Goal: Task Accomplishment & Management: Manage account settings

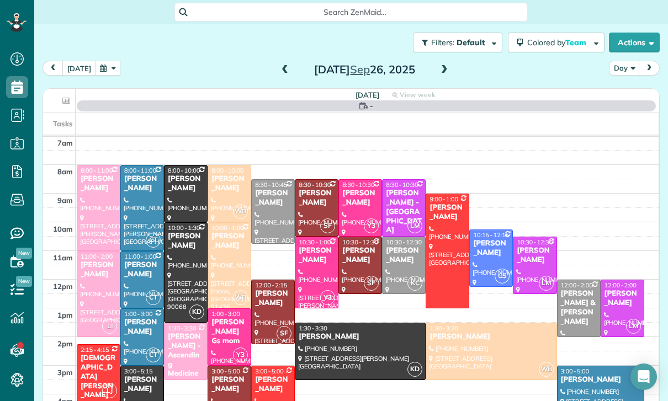
scroll to position [87, 0]
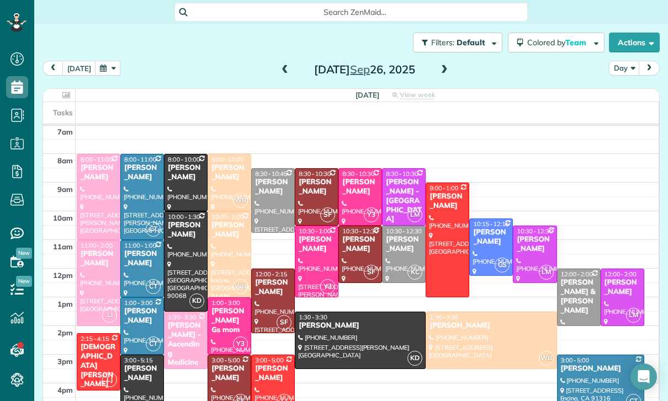
click at [443, 63] on span at bounding box center [444, 70] width 12 height 17
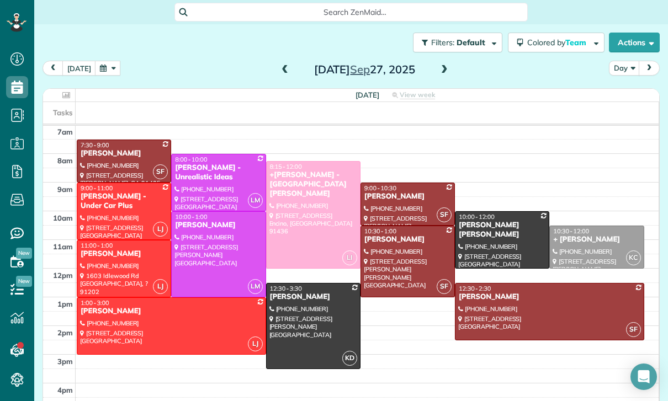
click at [99, 69] on button "button" at bounding box center [107, 68] width 25 height 15
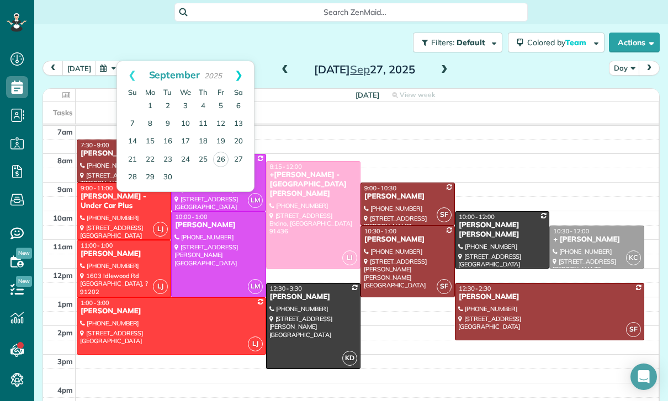
click at [245, 69] on link "Next" at bounding box center [238, 75] width 30 height 28
click at [237, 107] on link "4" at bounding box center [239, 107] width 18 height 18
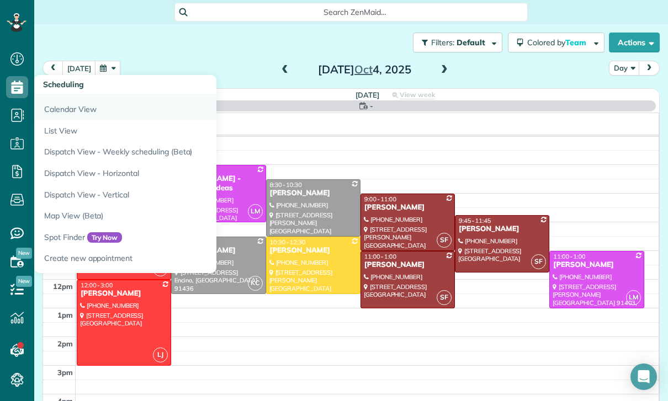
click at [58, 115] on link "Calendar View" at bounding box center [172, 107] width 276 height 25
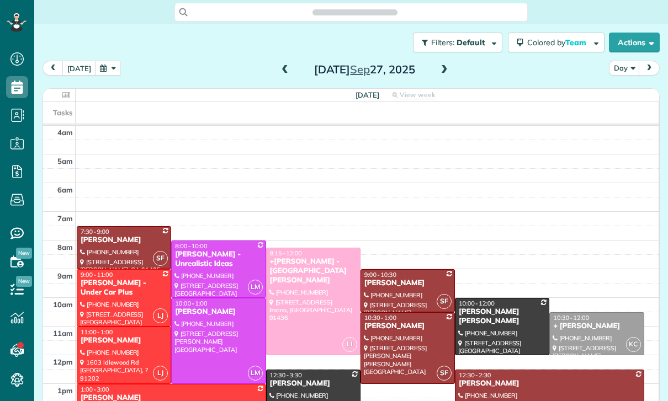
scroll to position [87, 0]
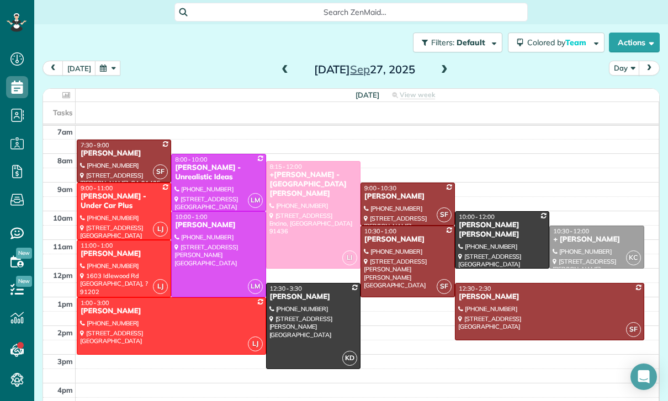
click at [116, 67] on button "button" at bounding box center [107, 68] width 25 height 15
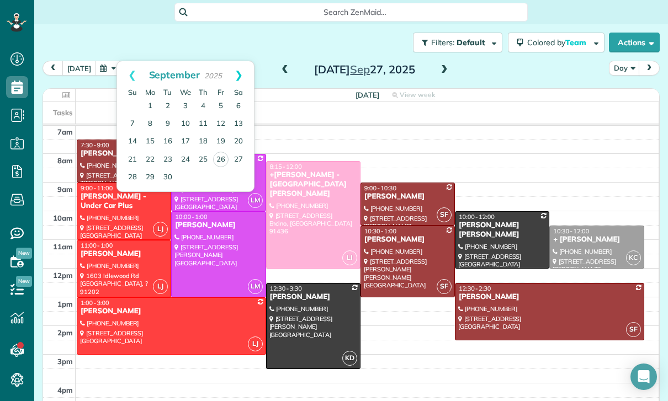
click at [243, 67] on link "Next" at bounding box center [238, 75] width 30 height 28
click at [238, 100] on link "4" at bounding box center [239, 107] width 18 height 18
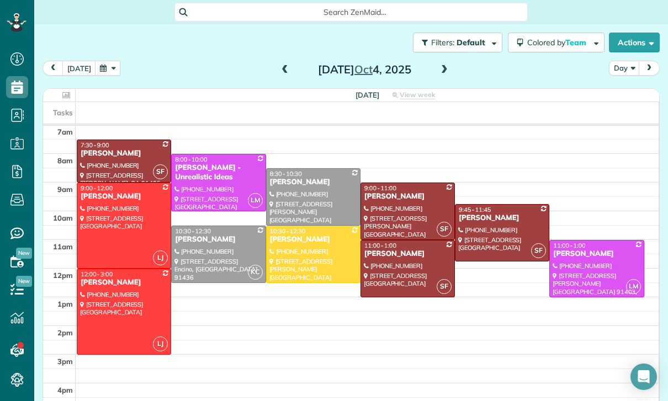
click at [304, 189] on div at bounding box center [313, 197] width 93 height 56
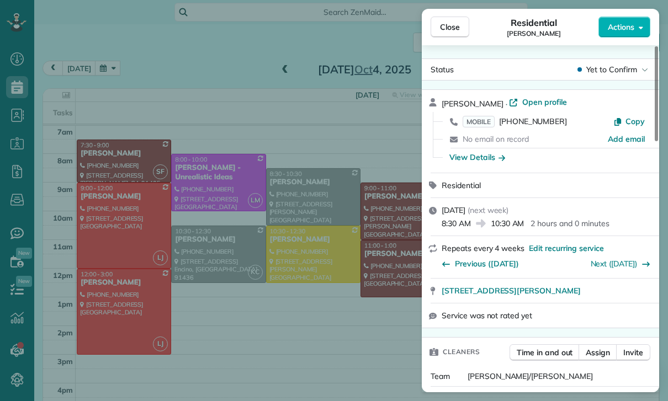
click at [110, 58] on div "Close Residential Johanna Lyudmirsky Actions Status Yet to Confirm Johanna Lyud…" at bounding box center [334, 200] width 668 height 401
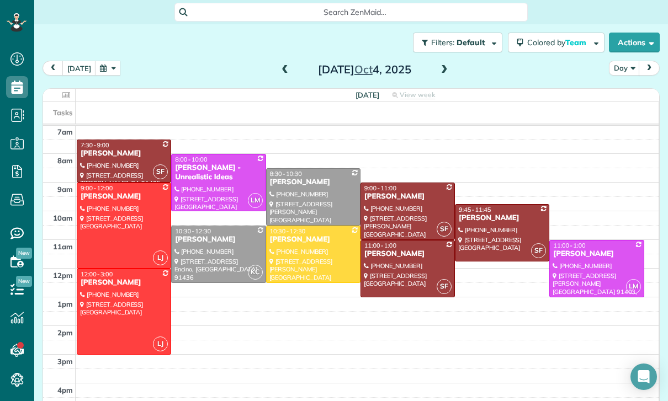
click at [110, 71] on button "button" at bounding box center [107, 68] width 25 height 15
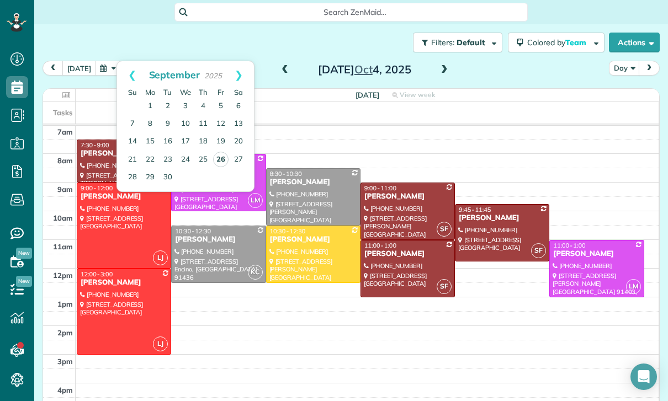
click at [221, 158] on link "26" at bounding box center [220, 159] width 15 height 15
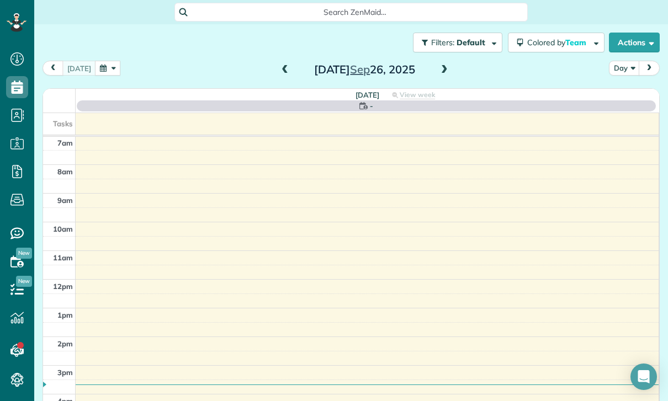
scroll to position [87, 0]
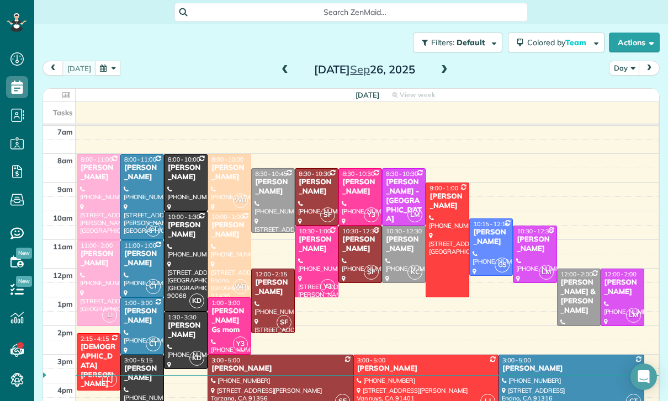
click at [108, 71] on button "button" at bounding box center [107, 68] width 25 height 15
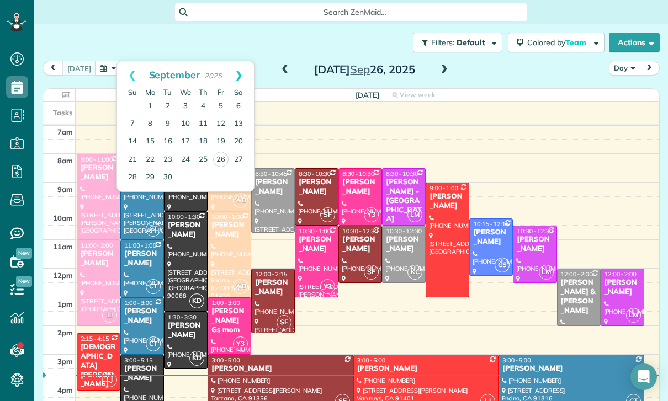
click at [242, 73] on link "Next" at bounding box center [238, 75] width 30 height 28
click at [202, 120] on link "9" at bounding box center [203, 124] width 18 height 18
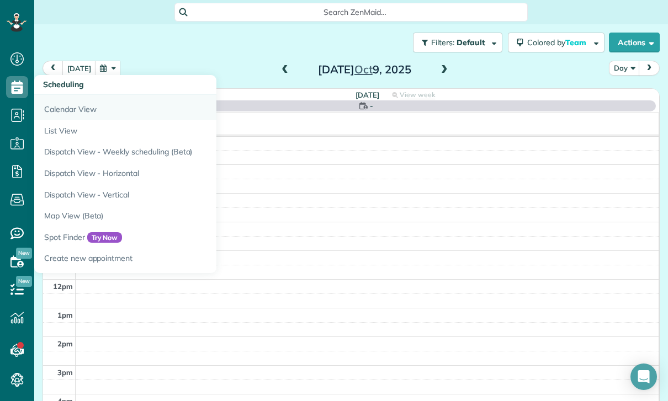
click at [76, 111] on link "Calendar View" at bounding box center [172, 107] width 276 height 25
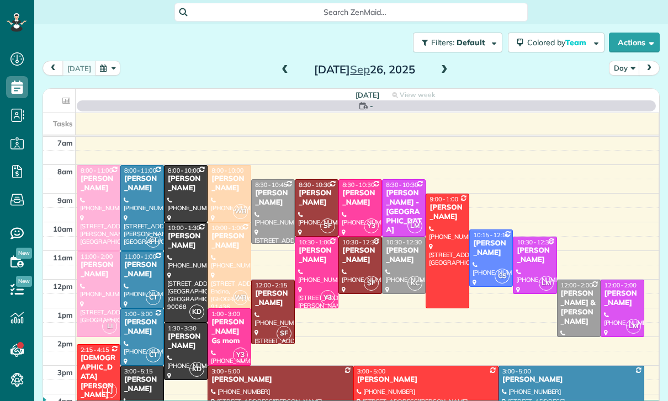
scroll to position [87, 0]
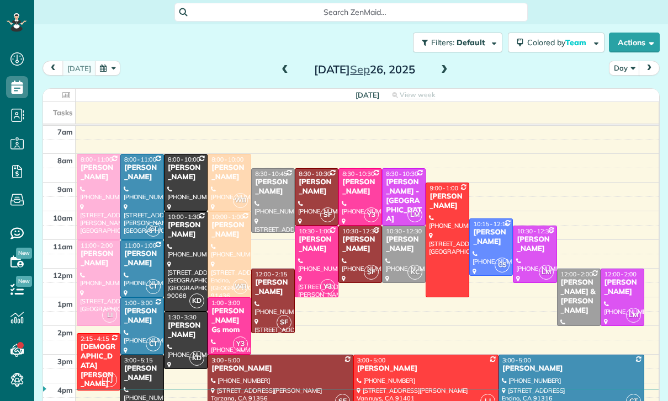
click at [115, 64] on button "button" at bounding box center [107, 68] width 25 height 15
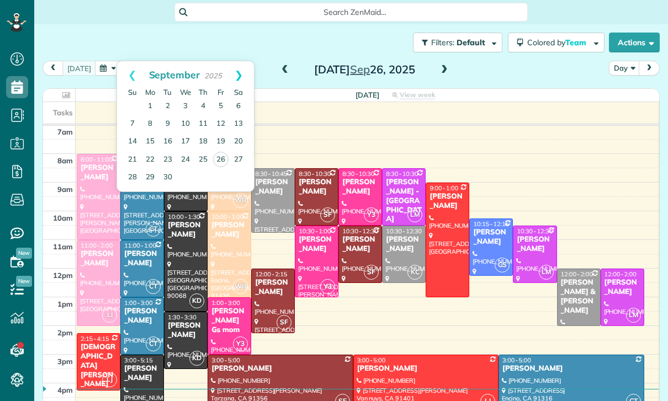
click at [241, 69] on link "Next" at bounding box center [238, 75] width 30 height 28
click at [203, 121] on link "9" at bounding box center [203, 124] width 18 height 18
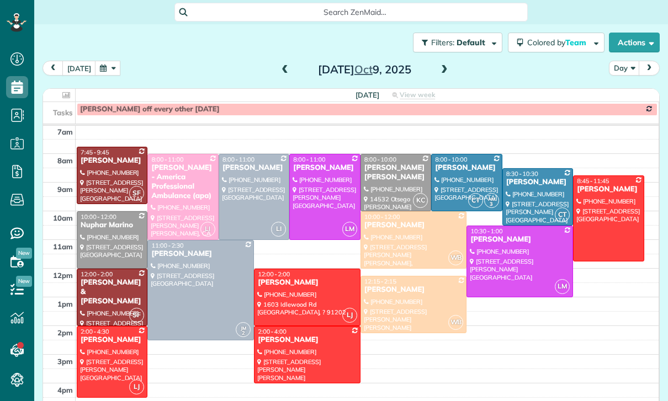
click at [102, 68] on button "button" at bounding box center [107, 68] width 25 height 15
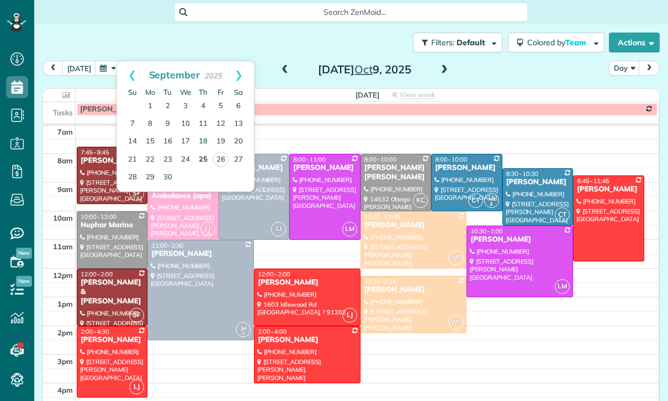
click at [201, 159] on link "25" at bounding box center [203, 160] width 18 height 18
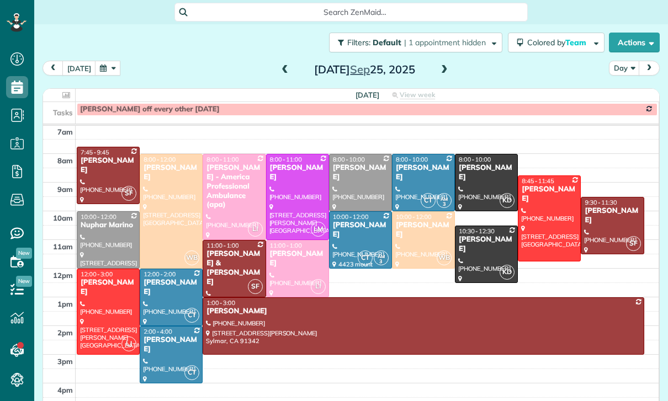
click at [360, 238] on div at bounding box center [360, 240] width 62 height 56
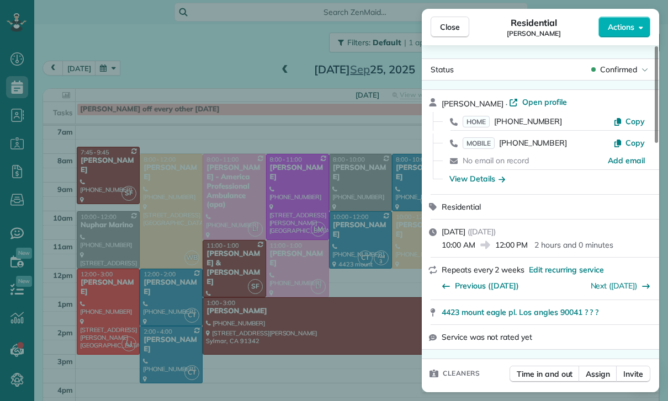
click at [360, 263] on div "Close Residential [PERSON_NAME] Actions Status Confirmed [PERSON_NAME] · Open p…" at bounding box center [334, 200] width 668 height 401
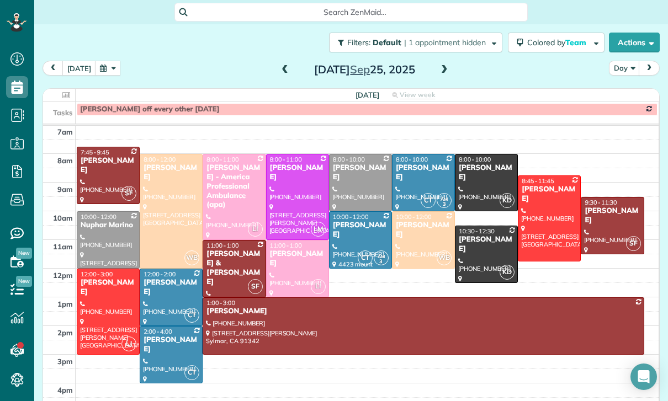
click at [102, 73] on button "button" at bounding box center [107, 68] width 25 height 15
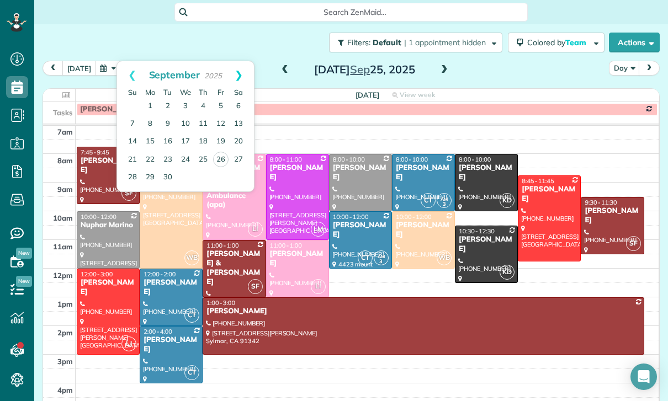
click at [241, 69] on link "Next" at bounding box center [238, 75] width 30 height 28
click at [223, 103] on link "3" at bounding box center [221, 107] width 18 height 18
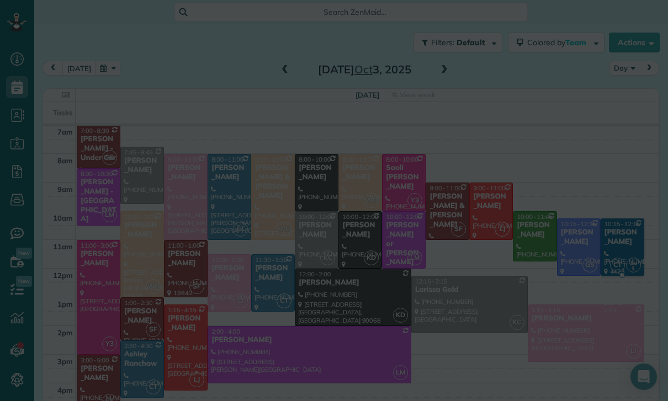
scroll to position [87, 0]
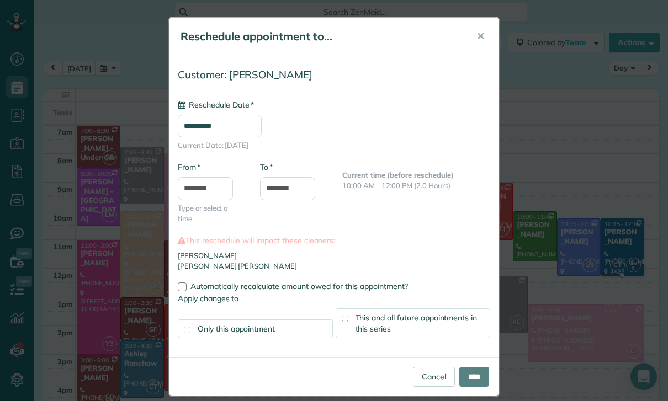
click at [212, 127] on input "**********" at bounding box center [220, 126] width 84 height 23
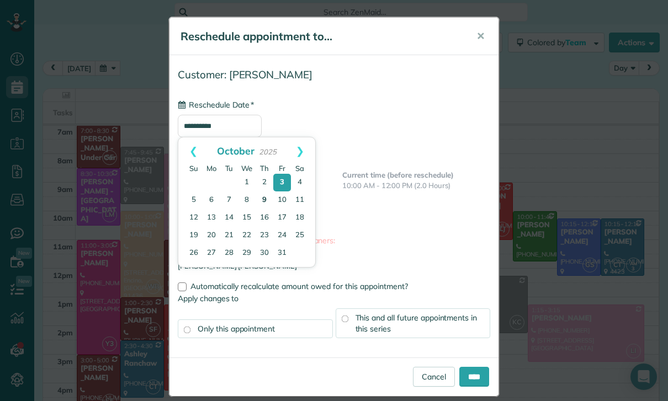
click at [265, 197] on link "9" at bounding box center [264, 200] width 18 height 18
type input "**********"
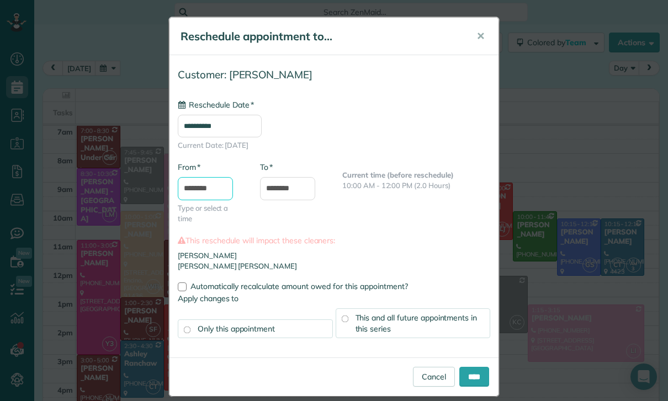
click at [209, 188] on input "********" at bounding box center [205, 188] width 55 height 23
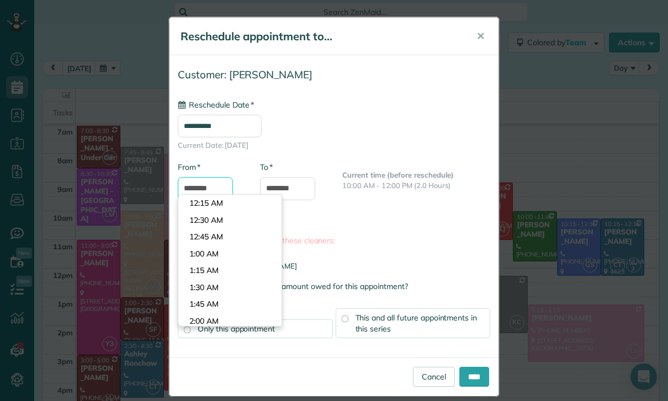
scroll to position [646, 0]
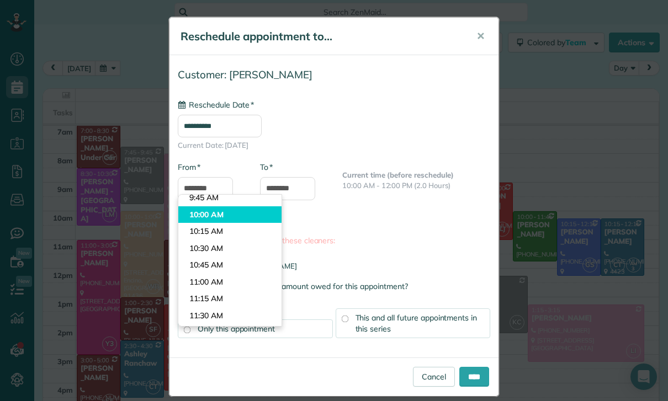
click at [231, 201] on body "Dashboard Scheduling Calendar View List View Dispatch View - Weekly scheduling …" at bounding box center [334, 200] width 668 height 401
type input "********"
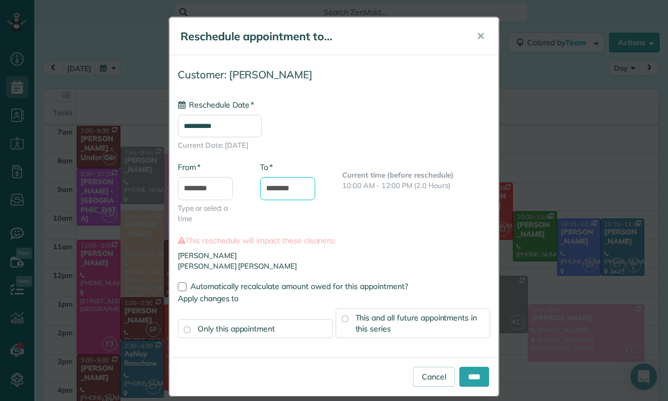
click at [295, 182] on input "********" at bounding box center [287, 188] width 55 height 23
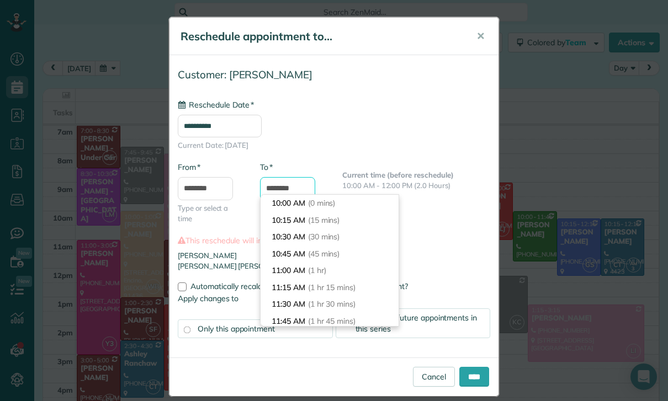
type input "********"
click at [439, 326] on div "This and all future appointments in this series" at bounding box center [413, 323] width 155 height 30
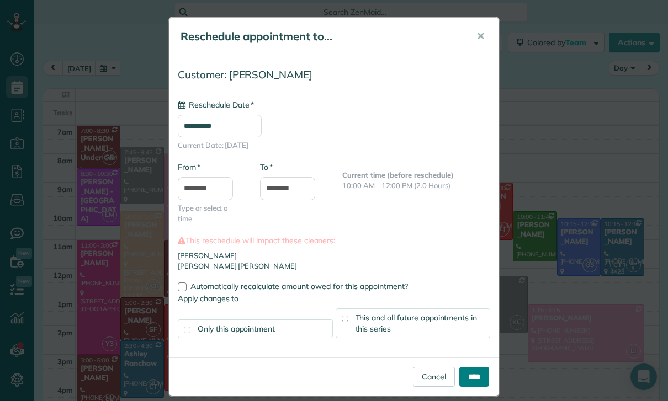
click at [476, 370] on input "****" at bounding box center [474, 377] width 30 height 20
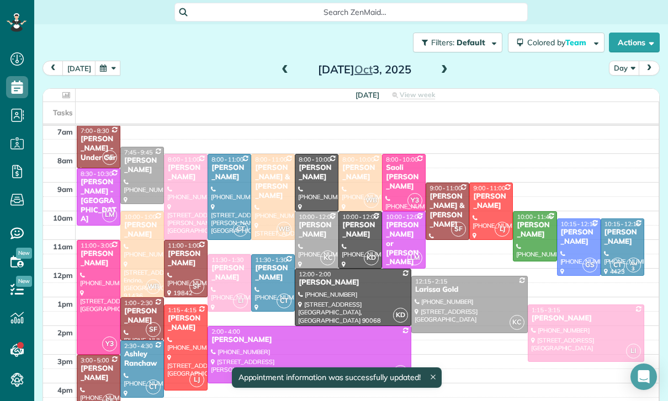
scroll to position [87, 0]
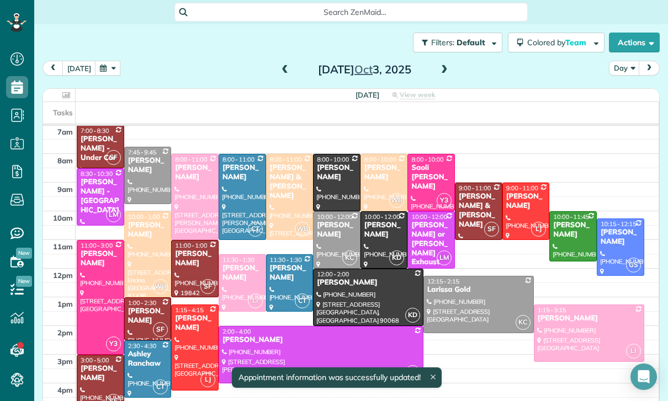
click at [107, 66] on button "button" at bounding box center [107, 68] width 25 height 15
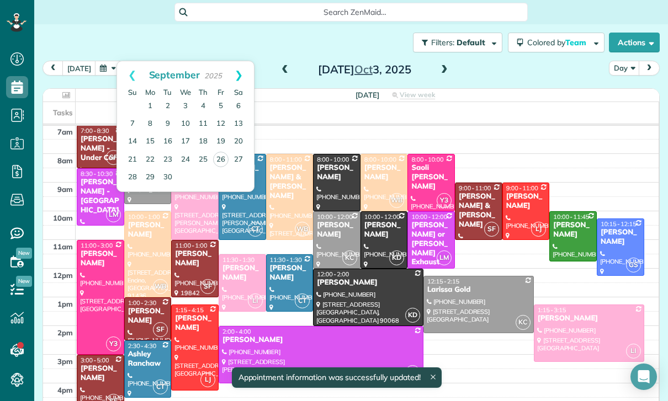
click at [238, 69] on link "Next" at bounding box center [238, 75] width 30 height 28
click at [205, 120] on link "9" at bounding box center [203, 124] width 18 height 18
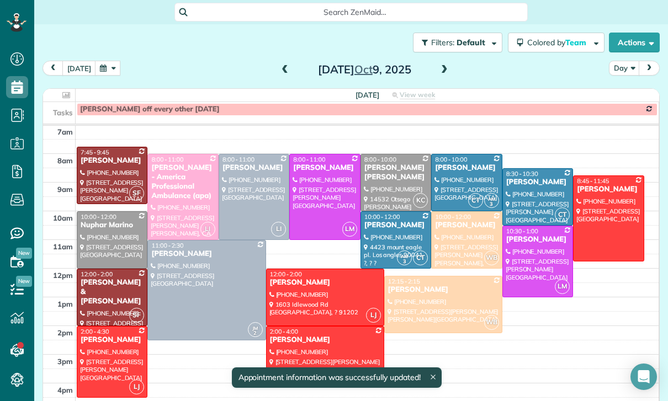
click at [393, 242] on div at bounding box center [396, 240] width 70 height 56
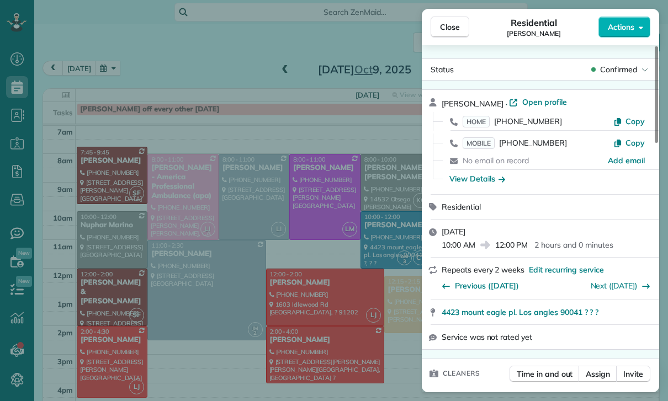
click at [200, 75] on div "Close Residential [PERSON_NAME] Actions Status Confirmed [PERSON_NAME] · Open p…" at bounding box center [334, 200] width 668 height 401
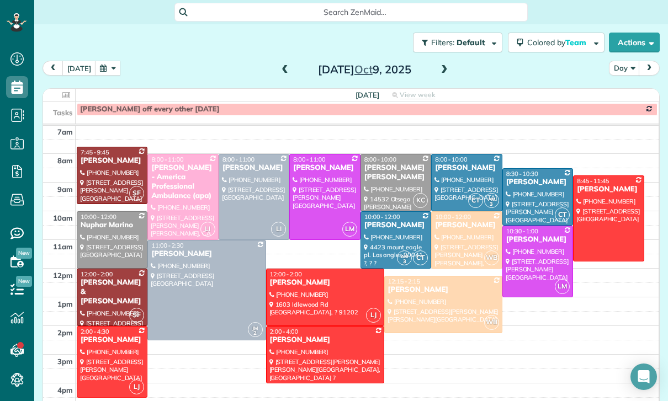
click at [105, 68] on button "button" at bounding box center [107, 68] width 25 height 15
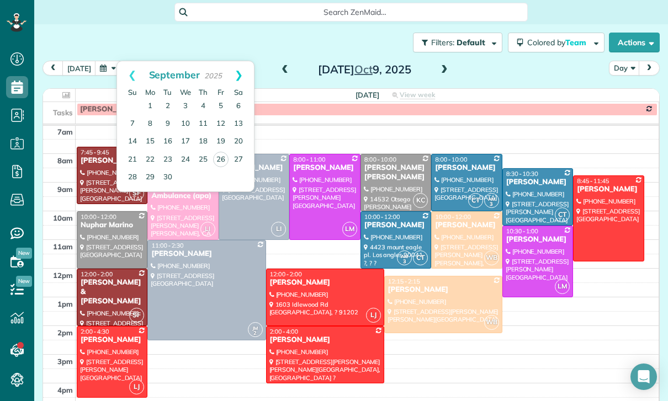
click at [231, 68] on link "Next" at bounding box center [238, 75] width 30 height 28
click at [204, 155] on link "23" at bounding box center [203, 160] width 18 height 18
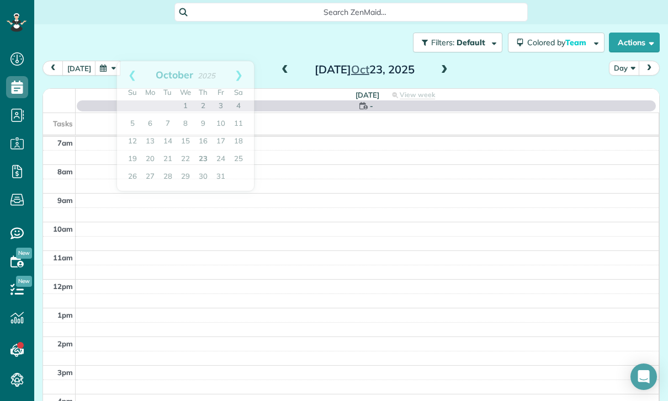
scroll to position [87, 0]
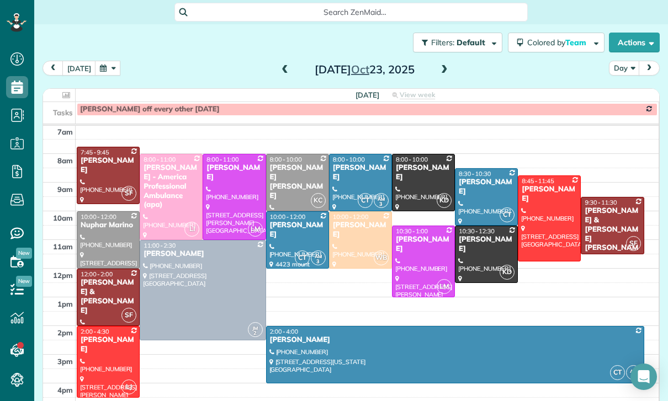
click at [112, 70] on button "button" at bounding box center [107, 68] width 25 height 15
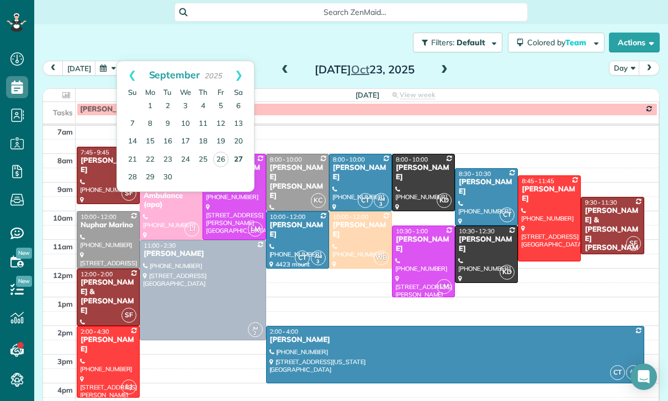
click at [241, 159] on link "27" at bounding box center [239, 160] width 18 height 18
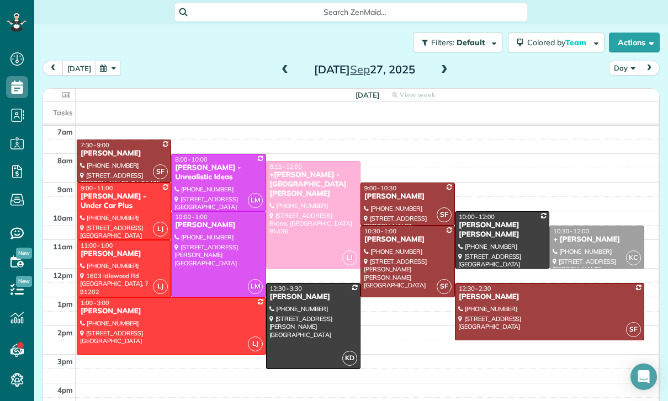
click at [105, 74] on button "button" at bounding box center [107, 68] width 25 height 15
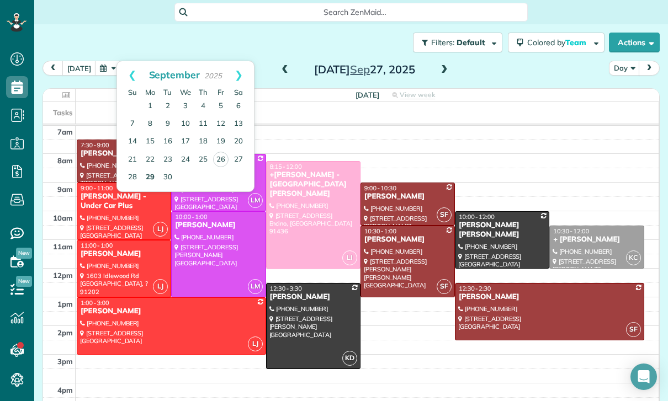
click at [152, 178] on link "29" at bounding box center [150, 178] width 18 height 18
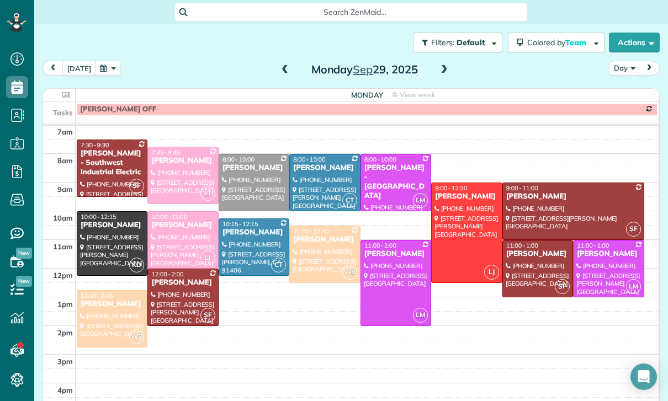
click at [103, 67] on button "button" at bounding box center [107, 68] width 25 height 15
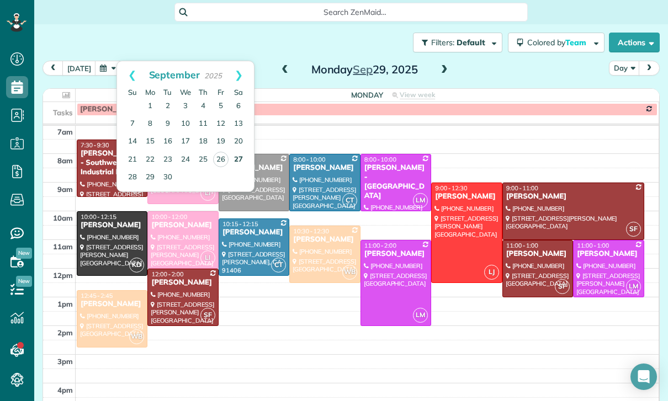
click at [238, 158] on link "27" at bounding box center [239, 160] width 18 height 18
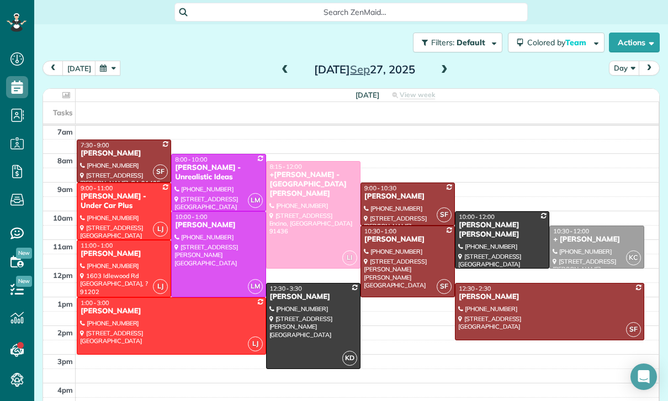
click at [102, 76] on button "button" at bounding box center [107, 68] width 25 height 15
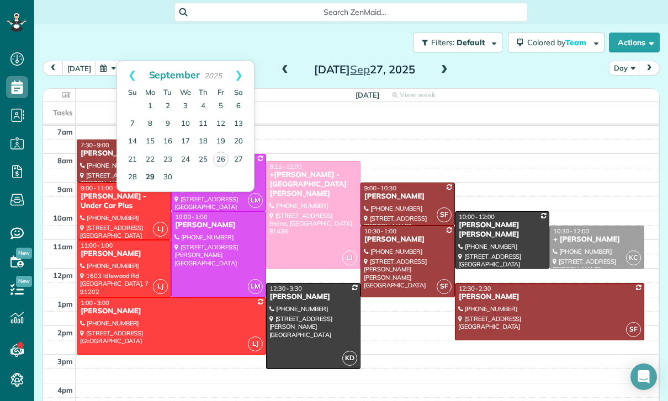
click at [146, 178] on link "29" at bounding box center [150, 178] width 18 height 18
